Goal: Information Seeking & Learning: Learn about a topic

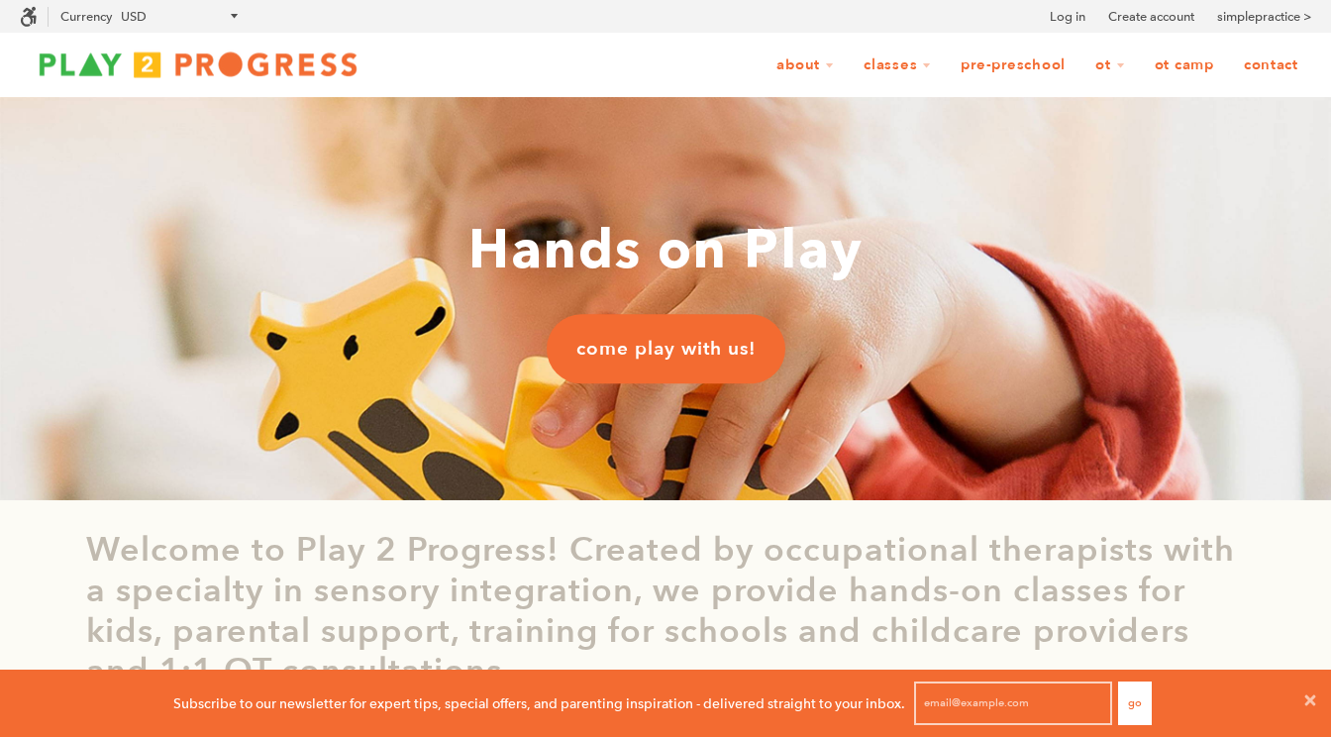
scroll to position [16, 16]
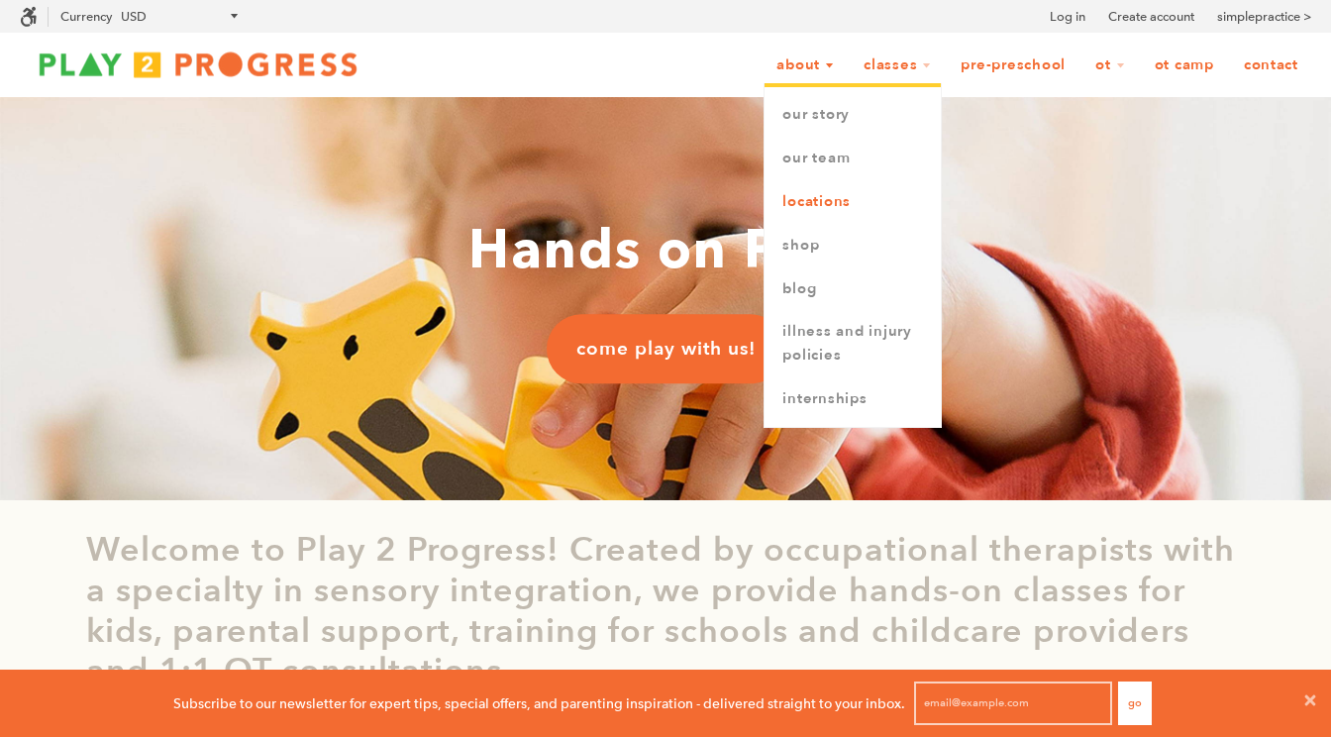
click at [834, 203] on link "Locations" at bounding box center [853, 202] width 176 height 44
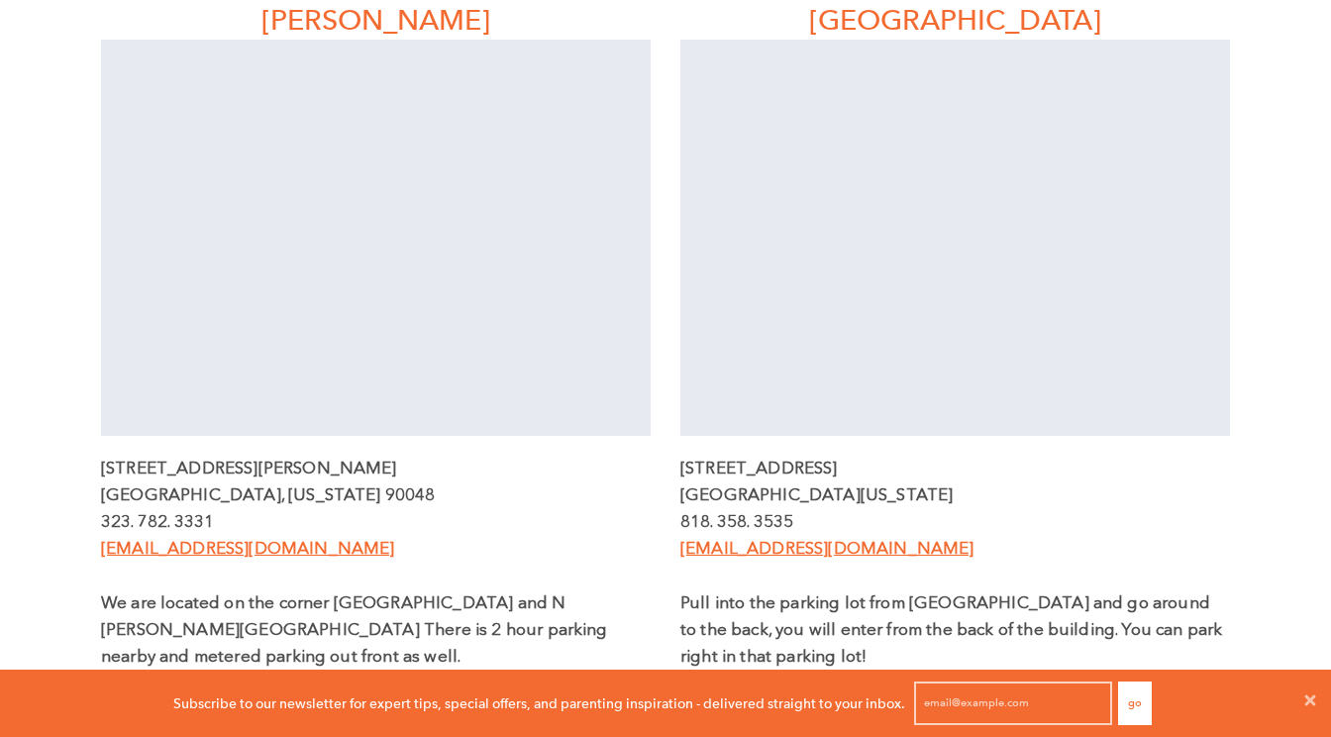
scroll to position [598, 0]
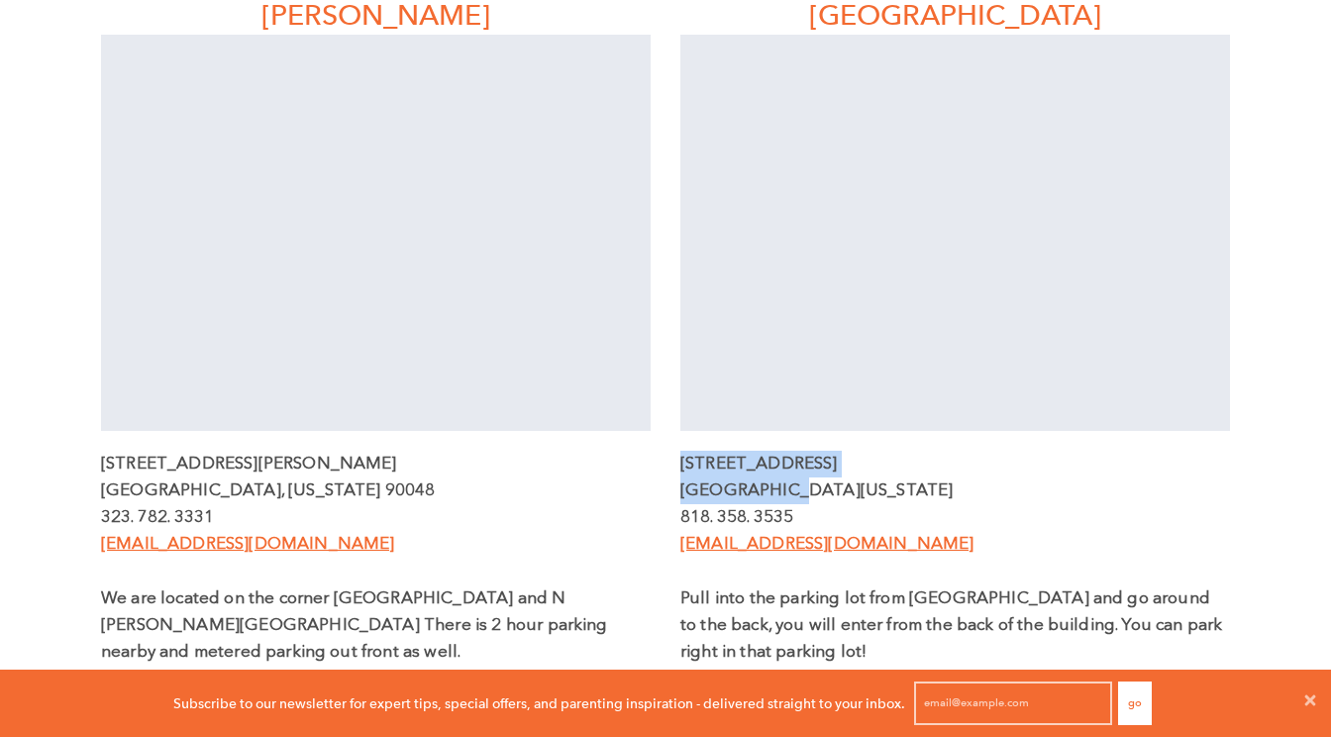
drag, startPoint x: 684, startPoint y: 464, endPoint x: 769, endPoint y: 494, distance: 89.6
click at [769, 494] on div "12205 1/2 Ventura Blvd Studio City, California 91604 818. 358. 3535 grow@play2p…" at bounding box center [955, 559] width 550 height 216
copy div "12205 1/2 Ventura Blvd Studio City,"
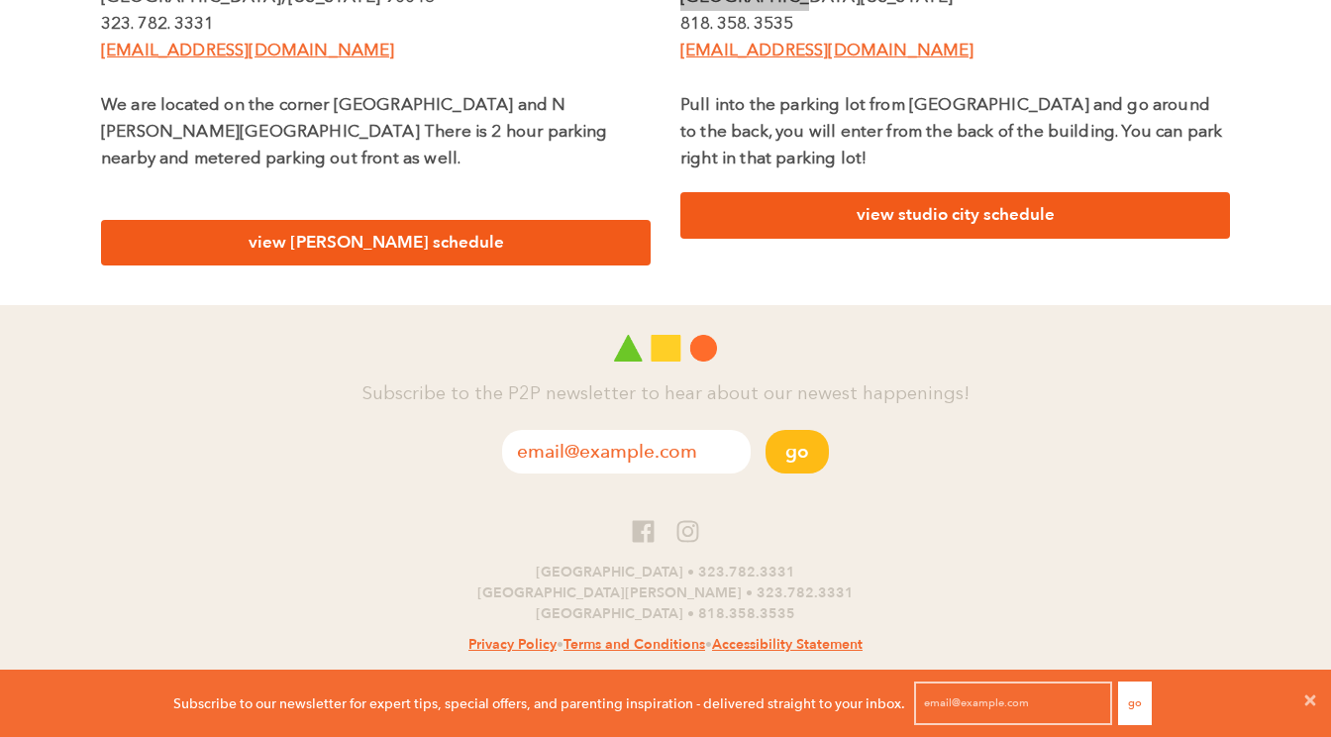
scroll to position [1108, 0]
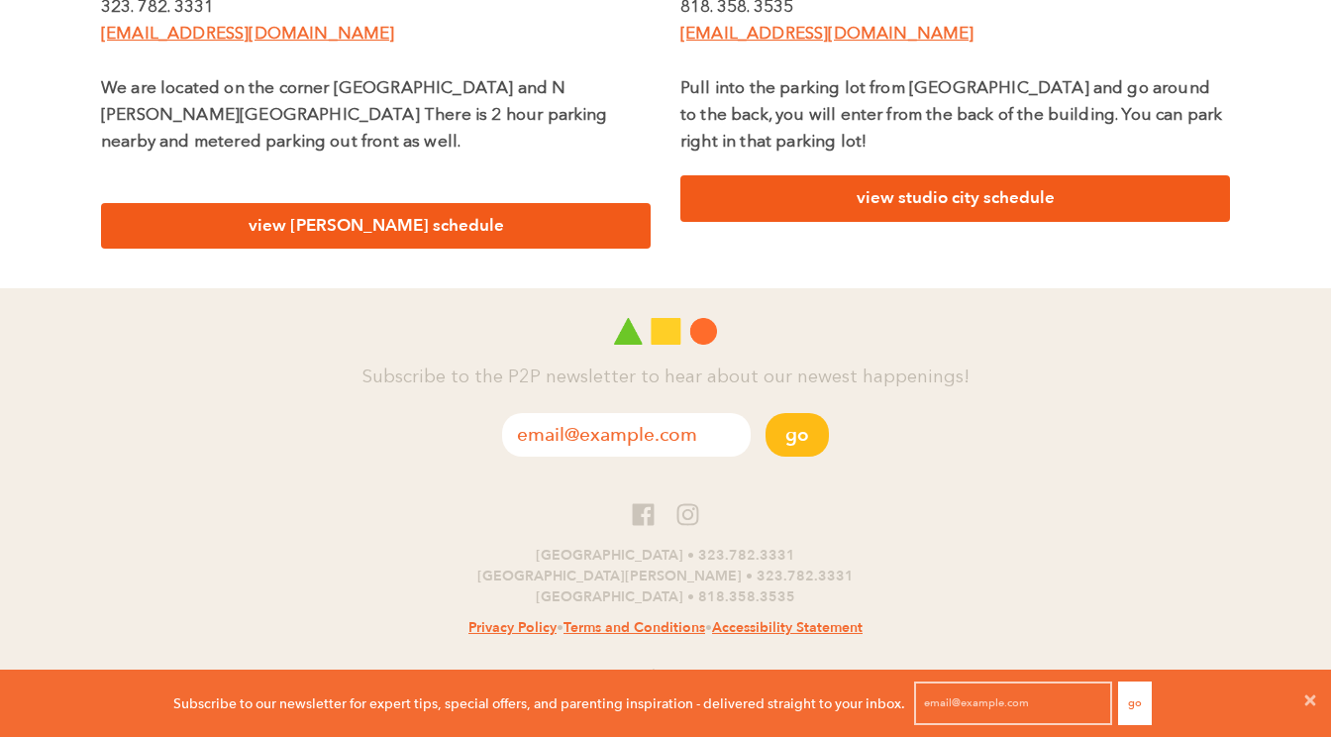
click at [904, 205] on link "view studio city schedule" at bounding box center [955, 198] width 550 height 47
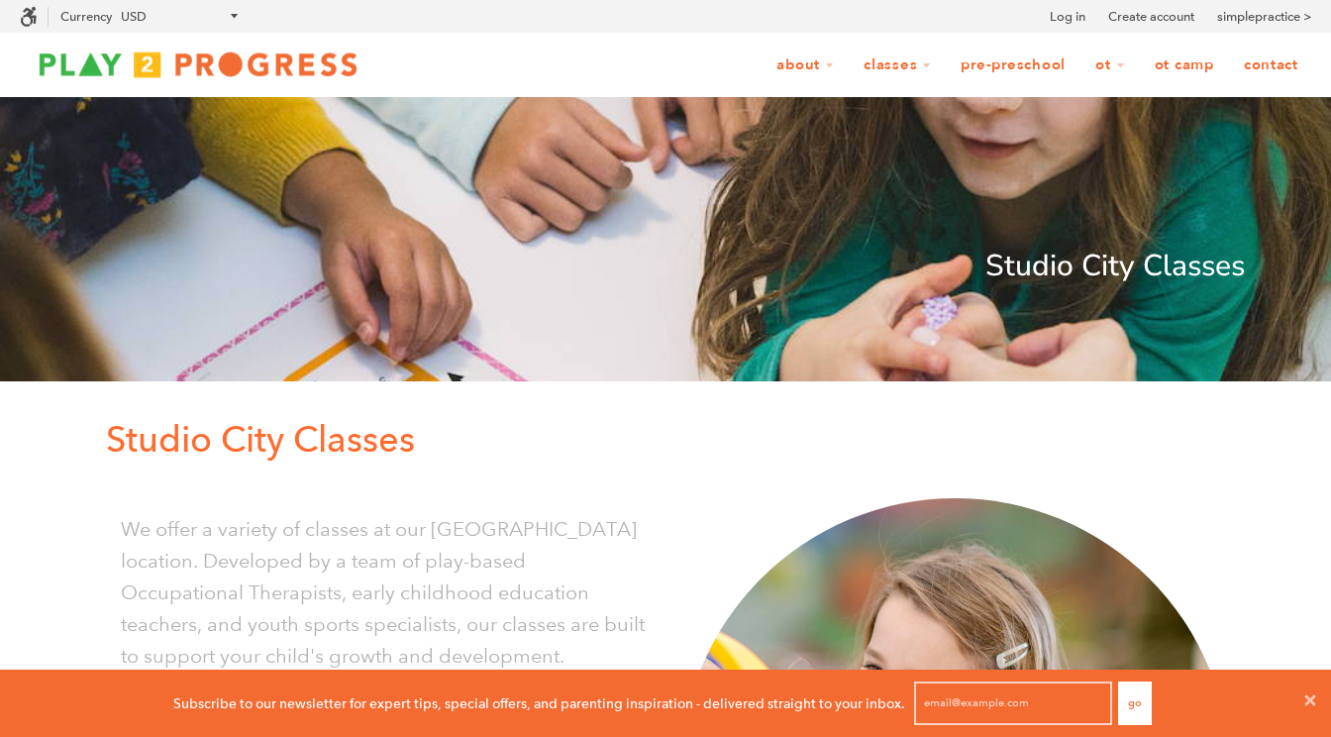
click at [160, 60] on img at bounding box center [198, 65] width 357 height 40
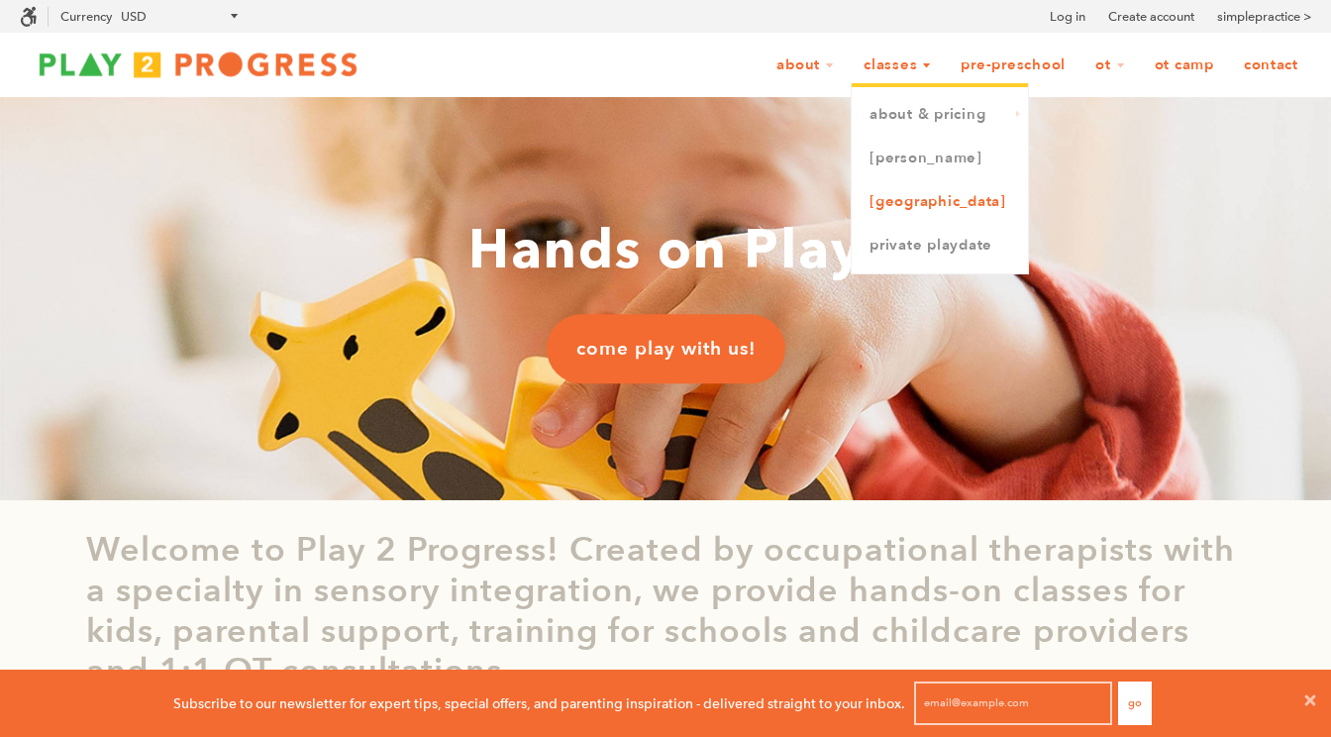
click at [936, 205] on link "[GEOGRAPHIC_DATA]" at bounding box center [940, 202] width 176 height 44
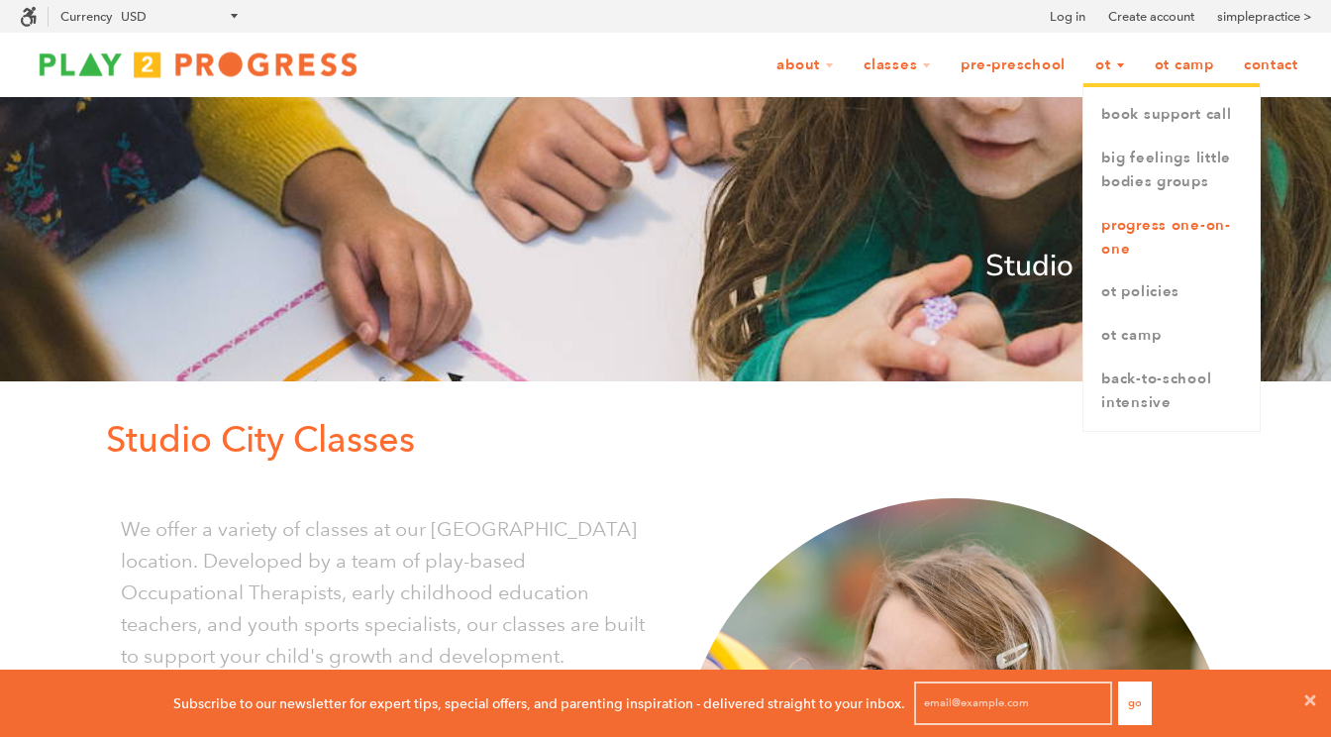
click at [1131, 228] on link "Progress One-on-One" at bounding box center [1172, 237] width 176 height 67
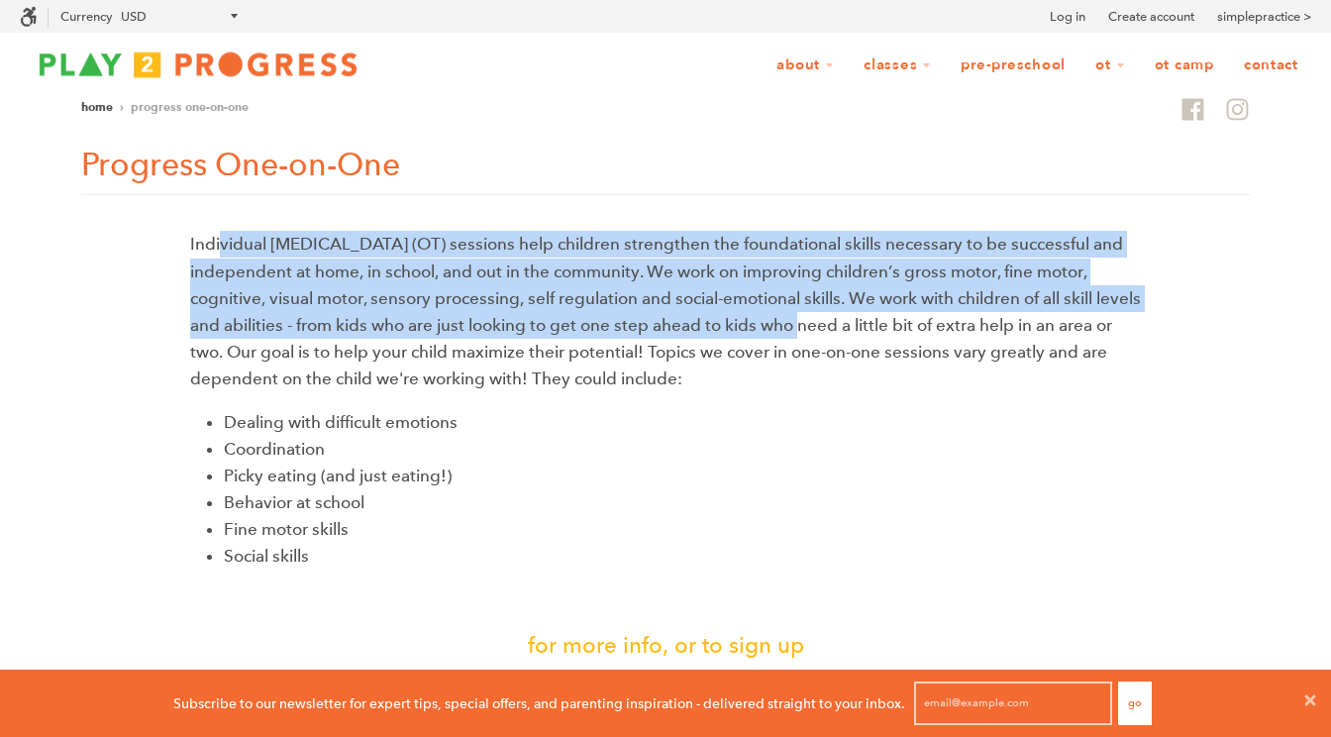
drag, startPoint x: 221, startPoint y: 240, endPoint x: 801, endPoint y: 323, distance: 586.3
click at [801, 323] on p "Individual [MEDICAL_DATA] (OT) sessions help children strengthen the foundation…" at bounding box center [665, 311] width 951 height 161
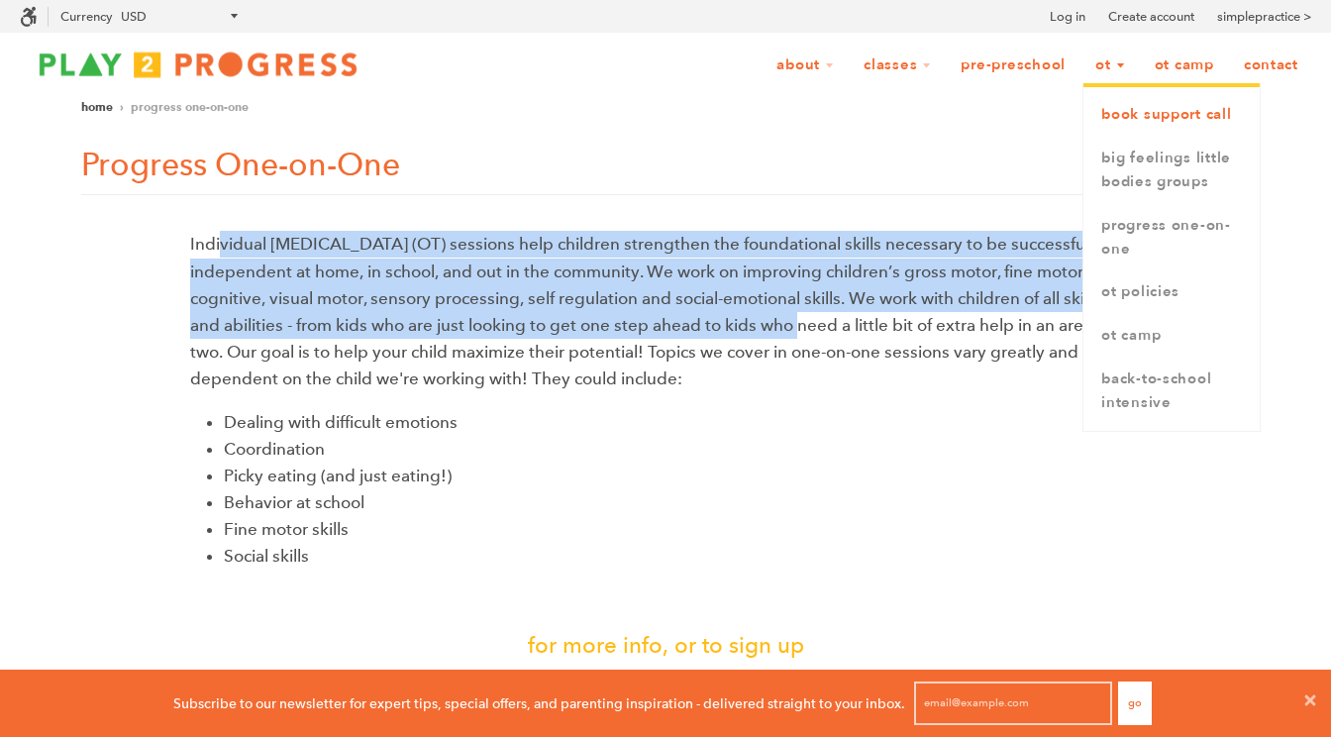
click at [1135, 118] on link "book support call" at bounding box center [1172, 115] width 176 height 44
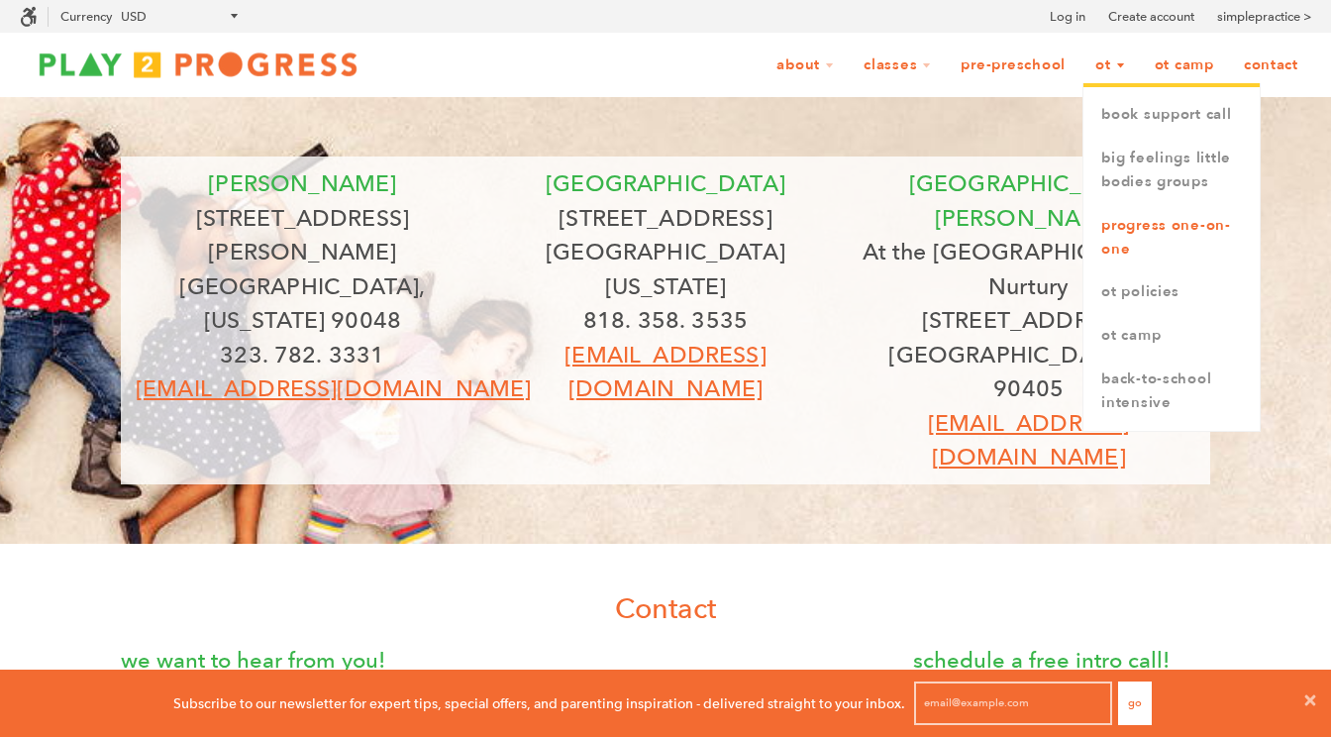
click at [1133, 230] on link "Progress One-on-One" at bounding box center [1172, 237] width 176 height 67
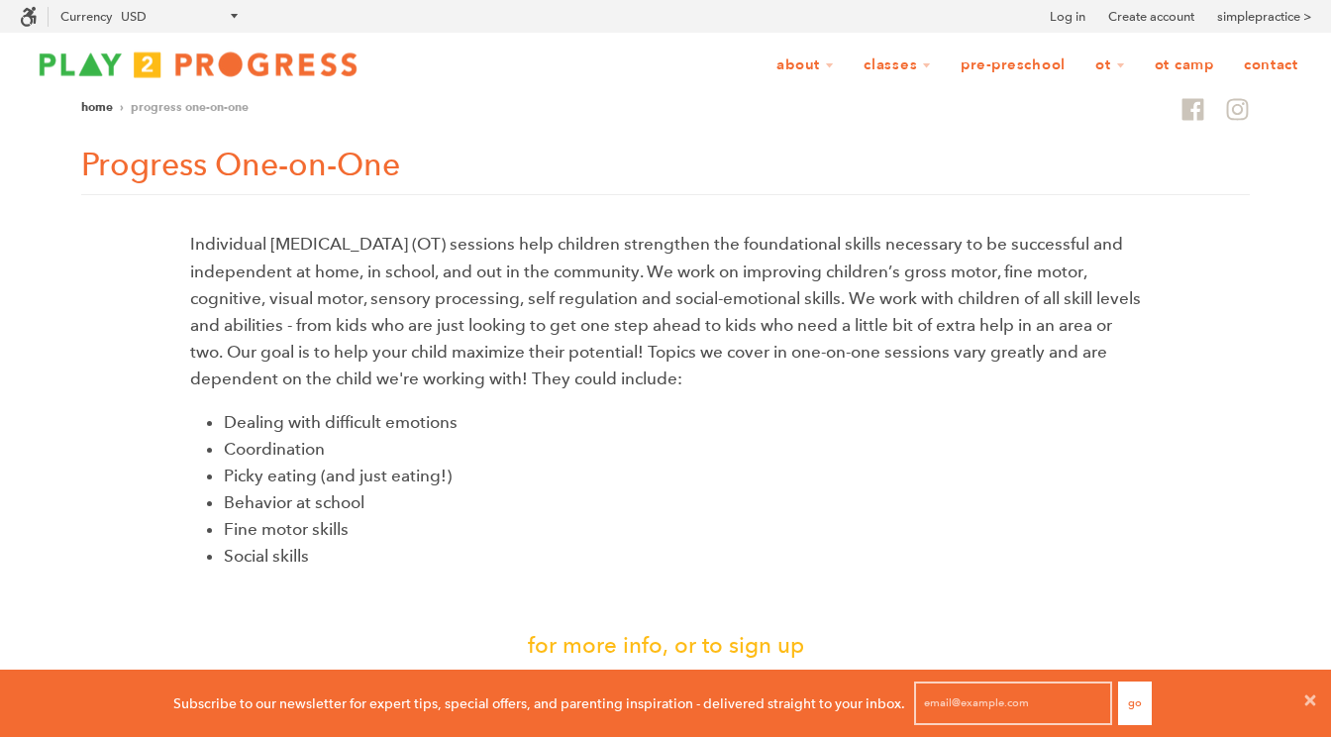
scroll to position [16, 16]
click at [383, 109] on header "Home › Progress One-on-One" at bounding box center [665, 113] width 1169 height 33
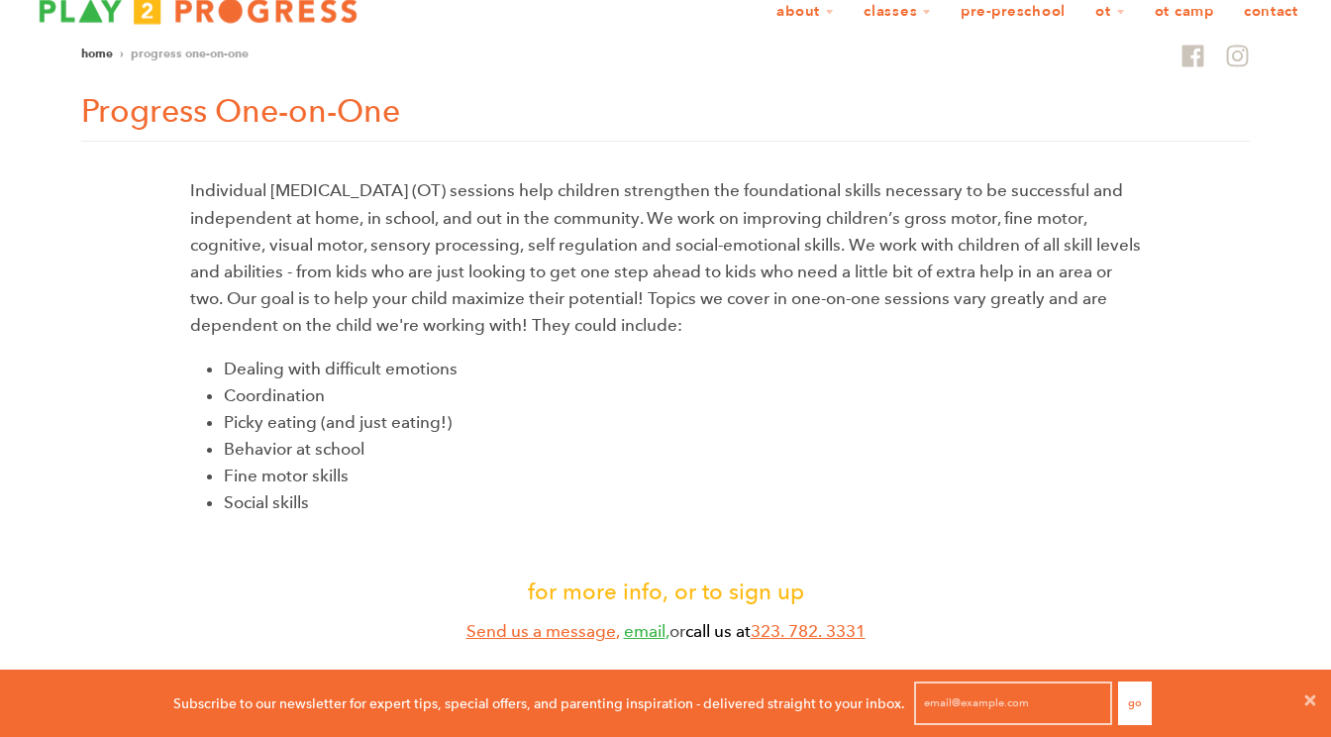
scroll to position [0, 0]
